Goal: Transaction & Acquisition: Download file/media

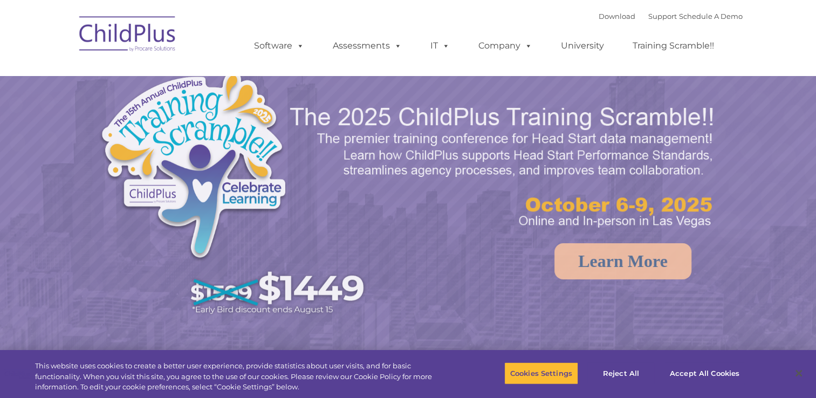
select select "MEDIUM"
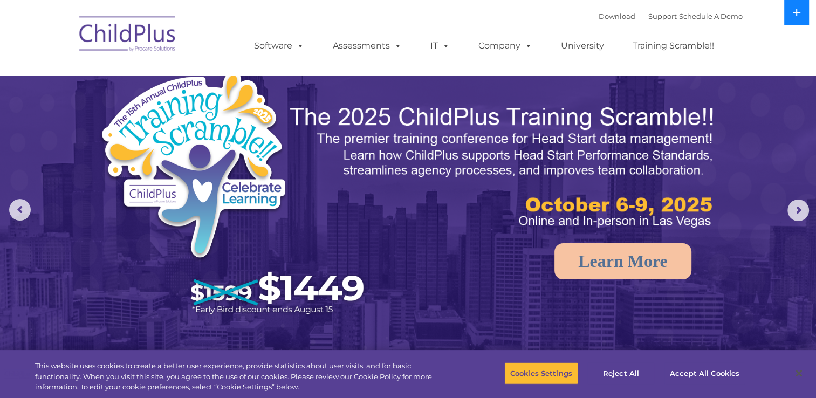
click at [793, 9] on icon at bounding box center [796, 12] width 9 height 9
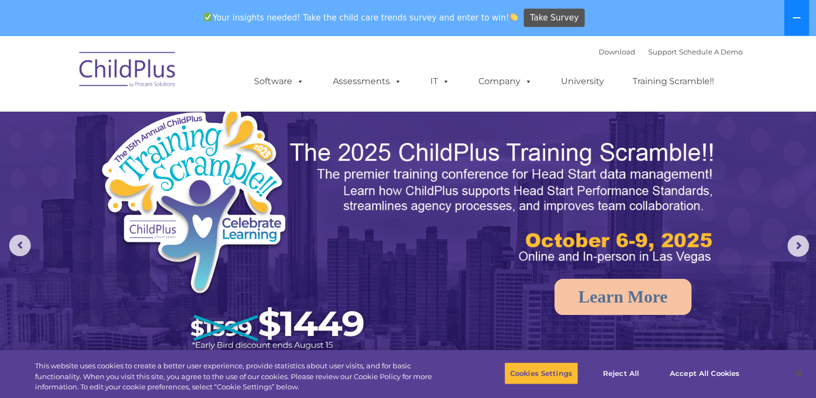
click at [793, 9] on button at bounding box center [796, 18] width 25 height 36
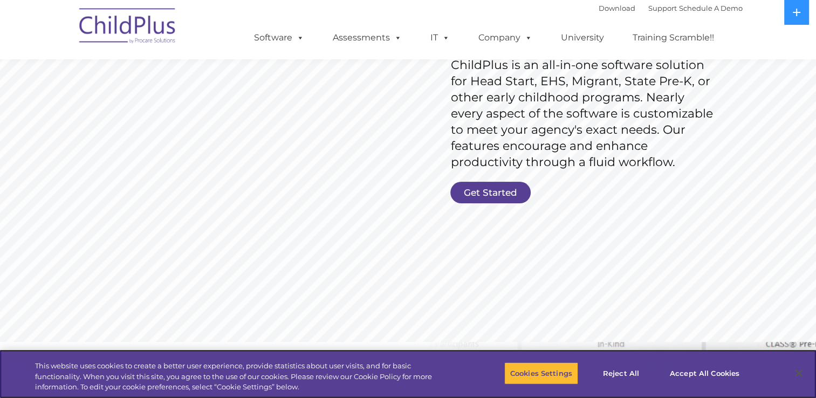
scroll to position [181, 0]
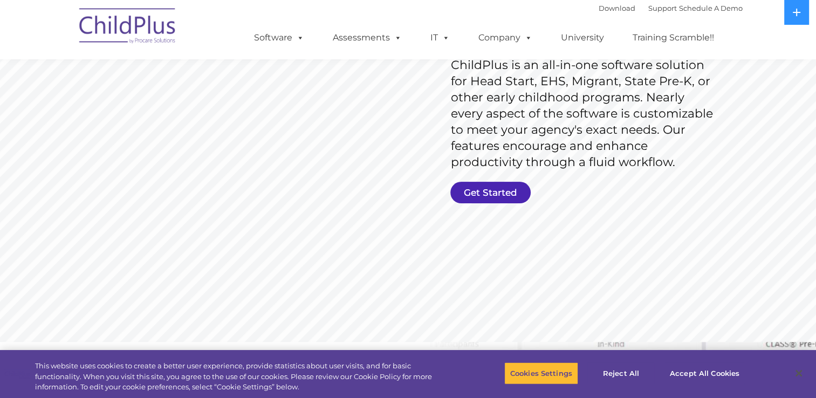
click at [472, 190] on link "Get Started" at bounding box center [490, 193] width 80 height 22
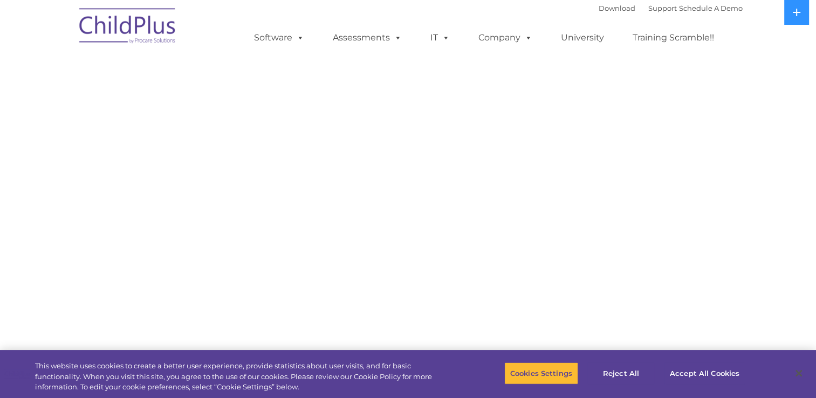
select select "MEDIUM"
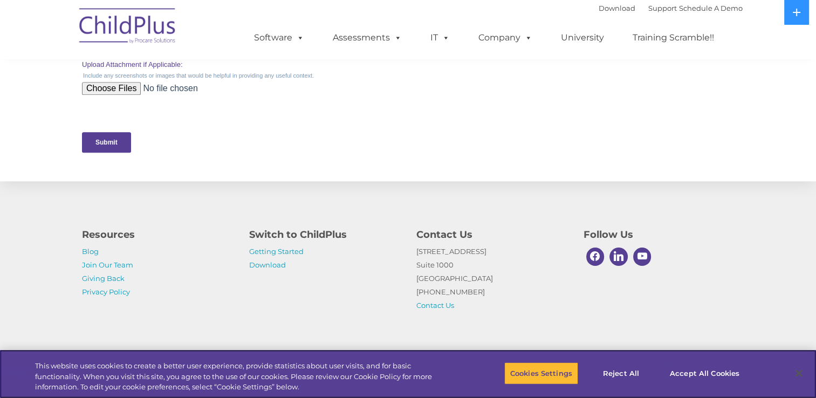
scroll to position [526, 0]
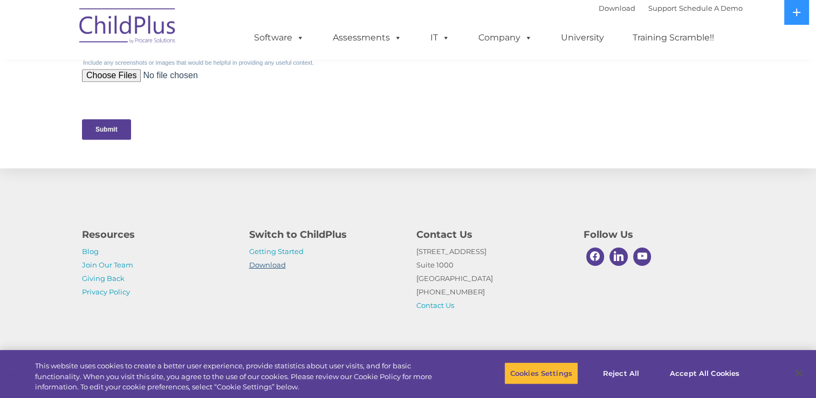
click at [277, 268] on link "Download" at bounding box center [267, 264] width 37 height 9
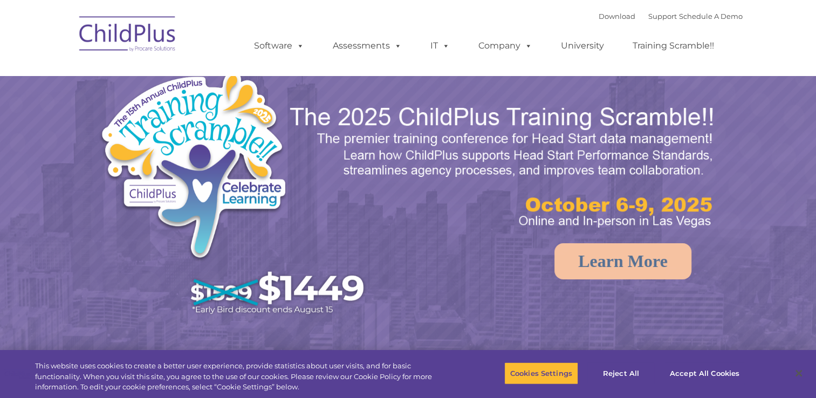
select select "MEDIUM"
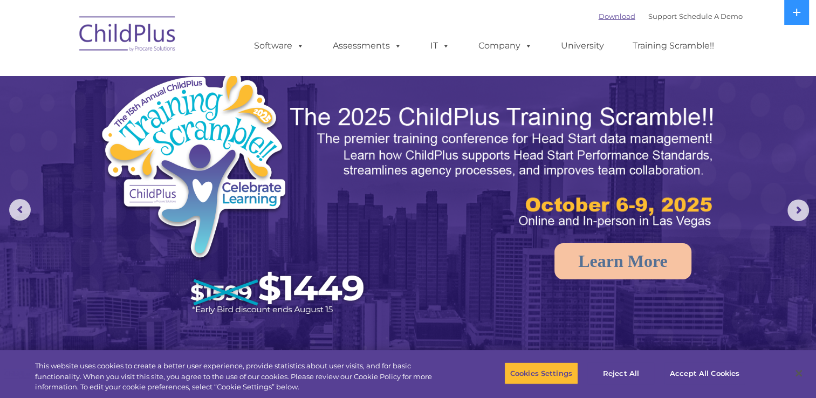
click at [606, 13] on link "Download" at bounding box center [616, 16] width 37 height 9
